Goal: Find contact information: Find contact information

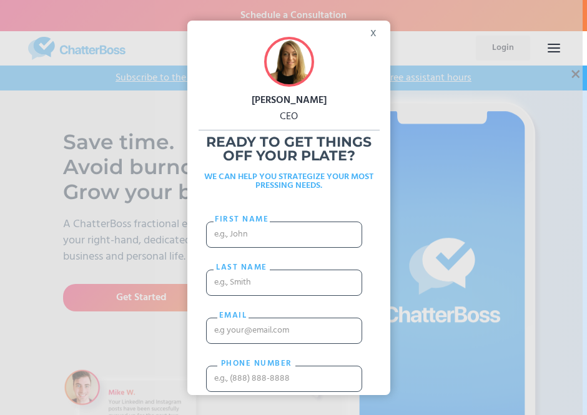
click at [363, 34] on div "x" at bounding box center [376, 30] width 28 height 19
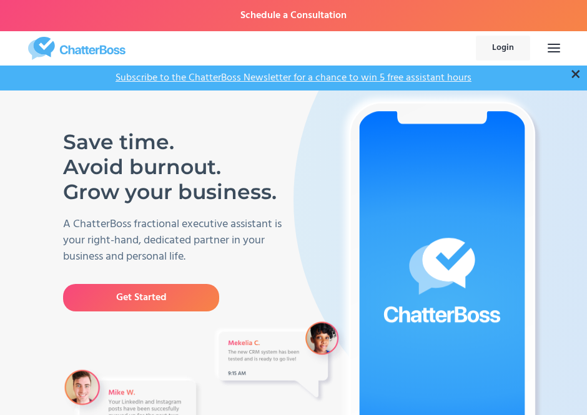
click at [555, 44] on div "menu" at bounding box center [554, 44] width 12 height 1
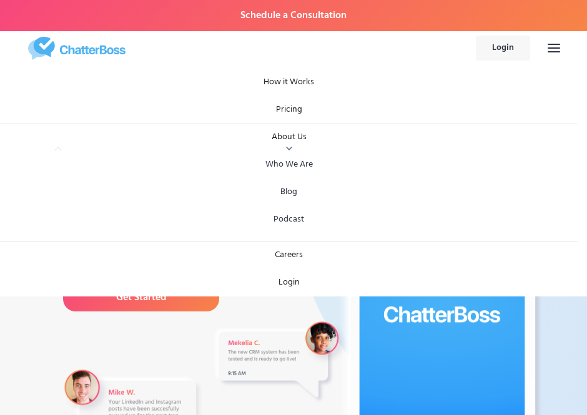
click at [277, 165] on link "Who We Are" at bounding box center [288, 164] width 557 height 27
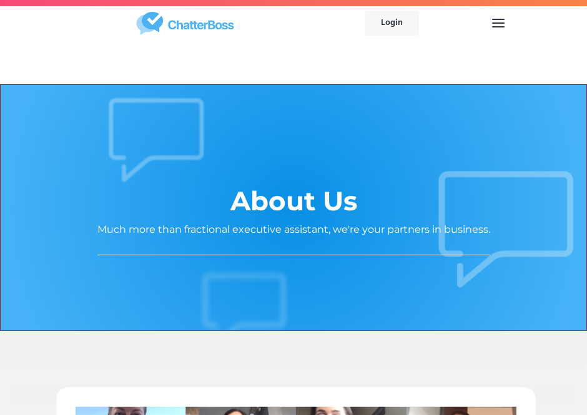
scroll to position [200, 0]
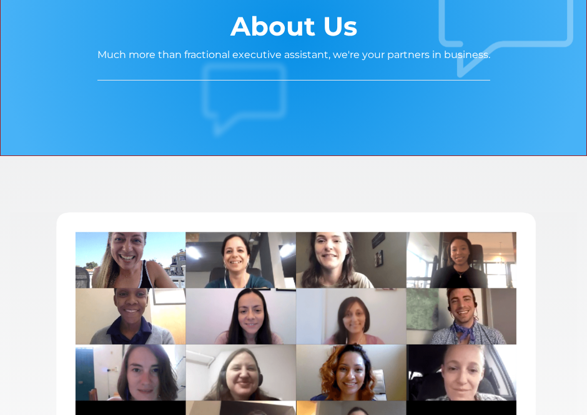
click at [566, 180] on div at bounding box center [293, 417] width 587 height 522
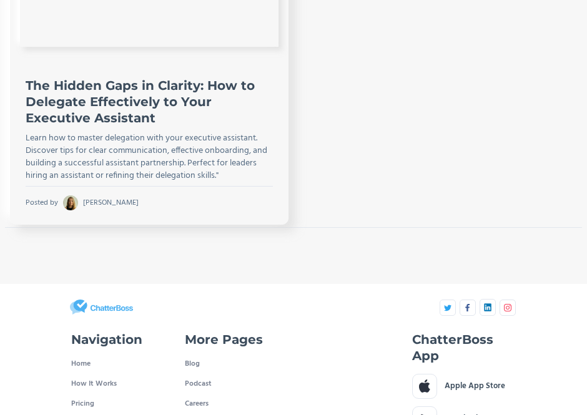
scroll to position [3316, 0]
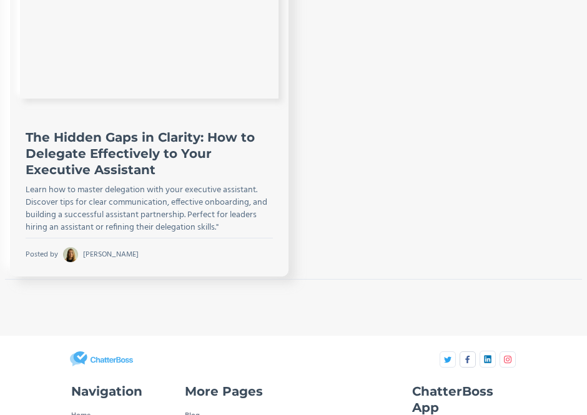
click at [471, 361] on img at bounding box center [467, 359] width 7 height 7
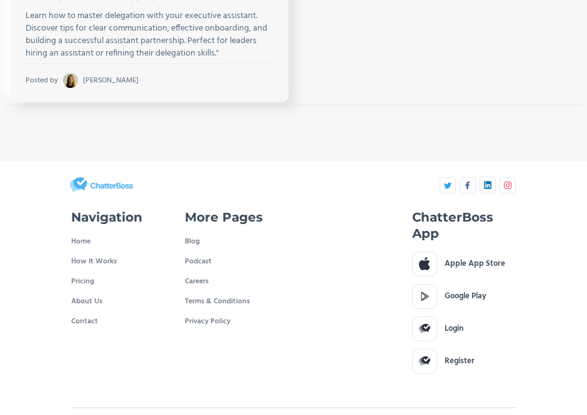
scroll to position [3490, 0]
click at [92, 316] on link "Contact" at bounding box center [84, 321] width 27 height 20
